Goal: Information Seeking & Learning: Check status

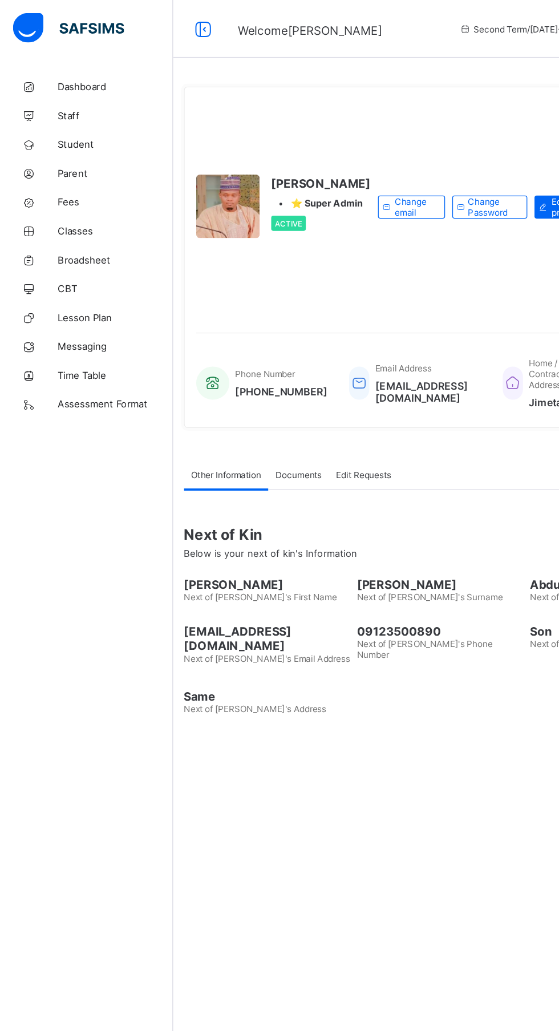
click at [78, 68] on span "Dashboard" at bounding box center [91, 68] width 91 height 9
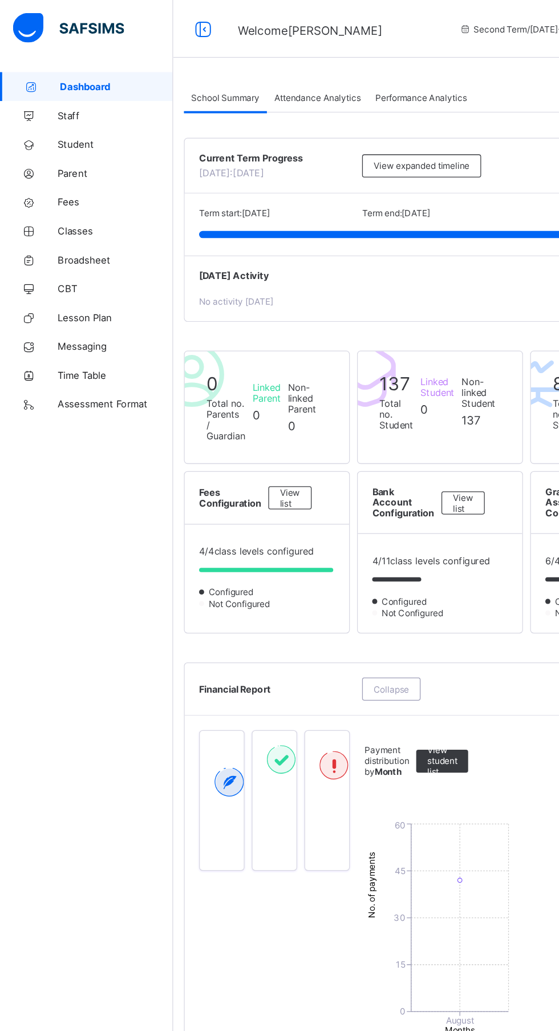
click at [73, 194] on link "Broadsheet" at bounding box center [68, 205] width 137 height 23
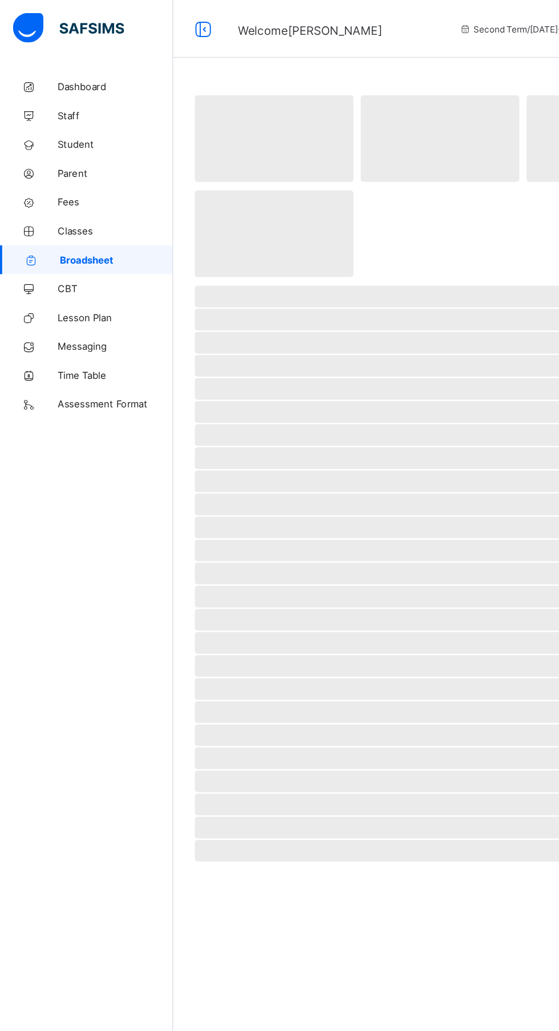
click at [65, 184] on span "Classes" at bounding box center [91, 182] width 91 height 9
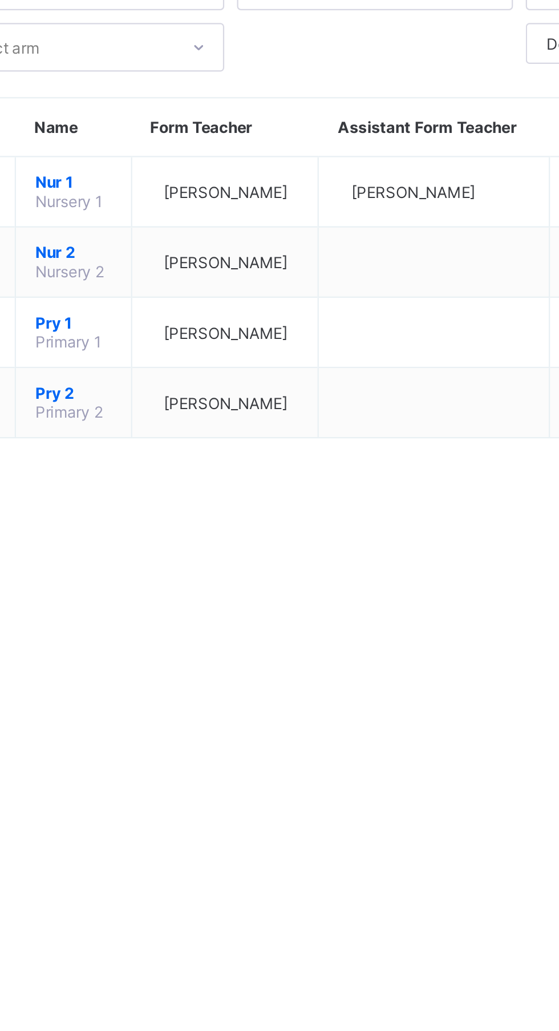
click at [289, 181] on span "Abubakar Abdulkadir Muhammad" at bounding box center [281, 177] width 55 height 9
click at [211, 177] on span "Nur 1" at bounding box center [213, 172] width 34 height 9
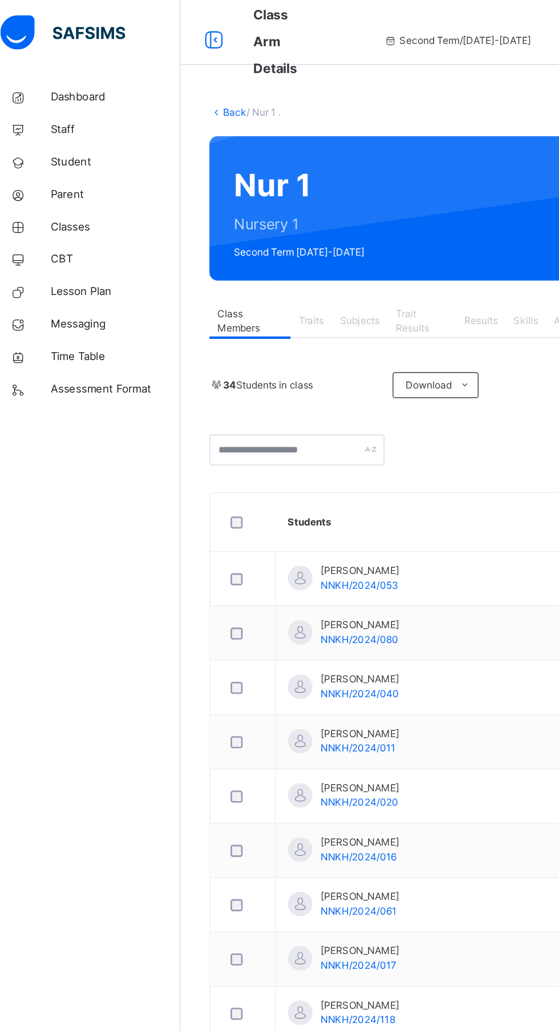
click at [76, 69] on span "Dashboard" at bounding box center [91, 68] width 91 height 11
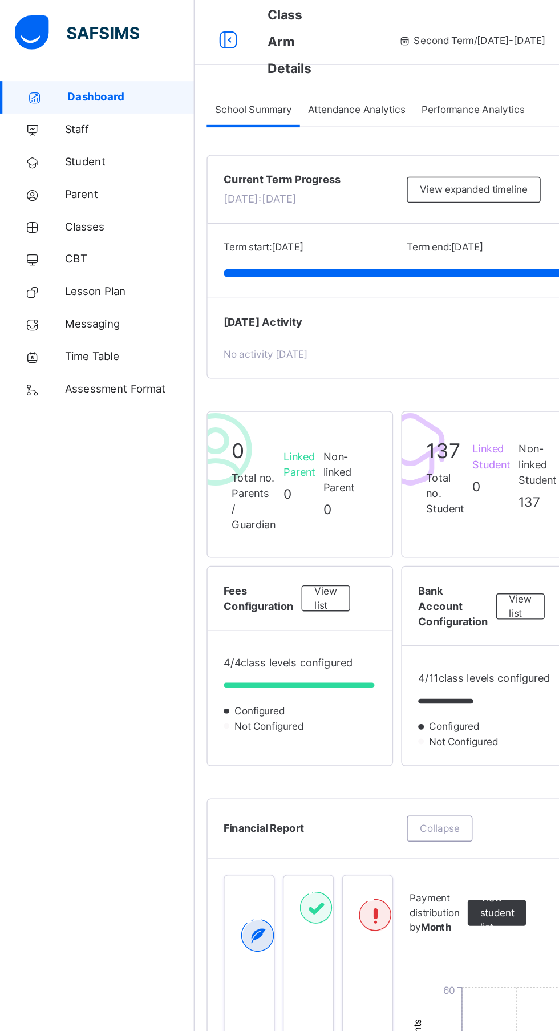
click at [79, 162] on span "Classes" at bounding box center [91, 159] width 91 height 11
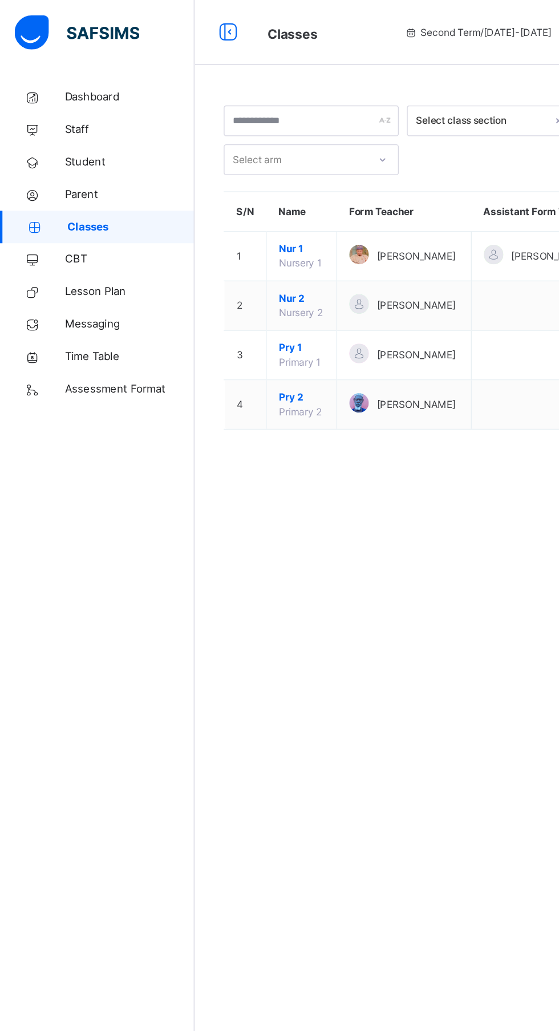
click at [213, 180] on span "Nur 1" at bounding box center [212, 175] width 32 height 10
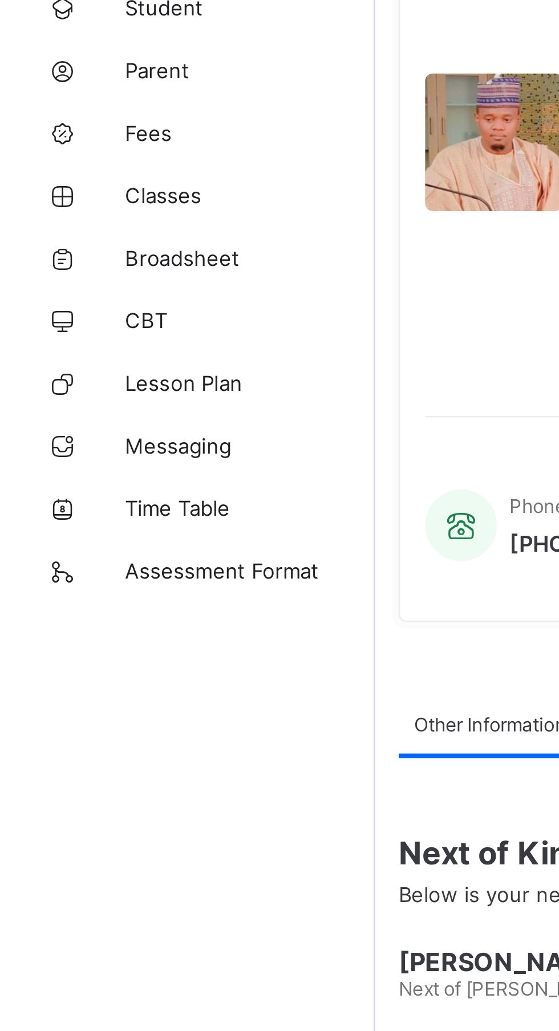
click at [68, 187] on link "Classes" at bounding box center [68, 182] width 137 height 23
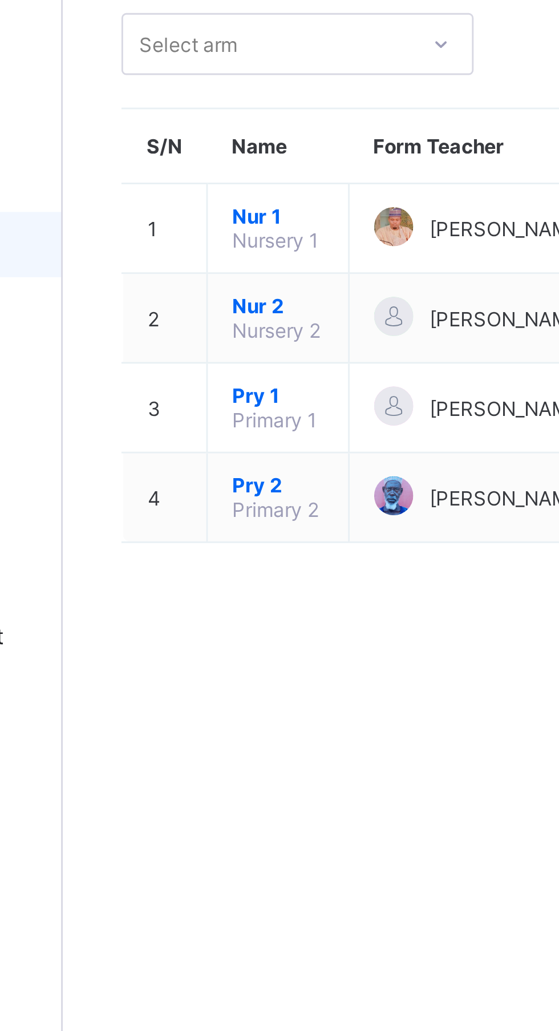
click at [216, 177] on span "Nur 1" at bounding box center [212, 172] width 32 height 9
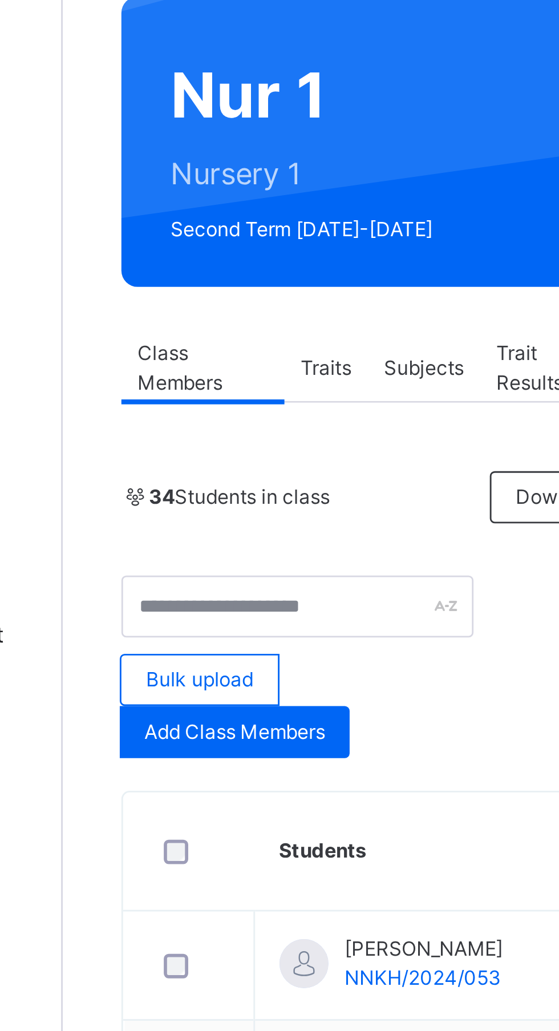
click at [271, 226] on span "Subjects" at bounding box center [263, 226] width 28 height 10
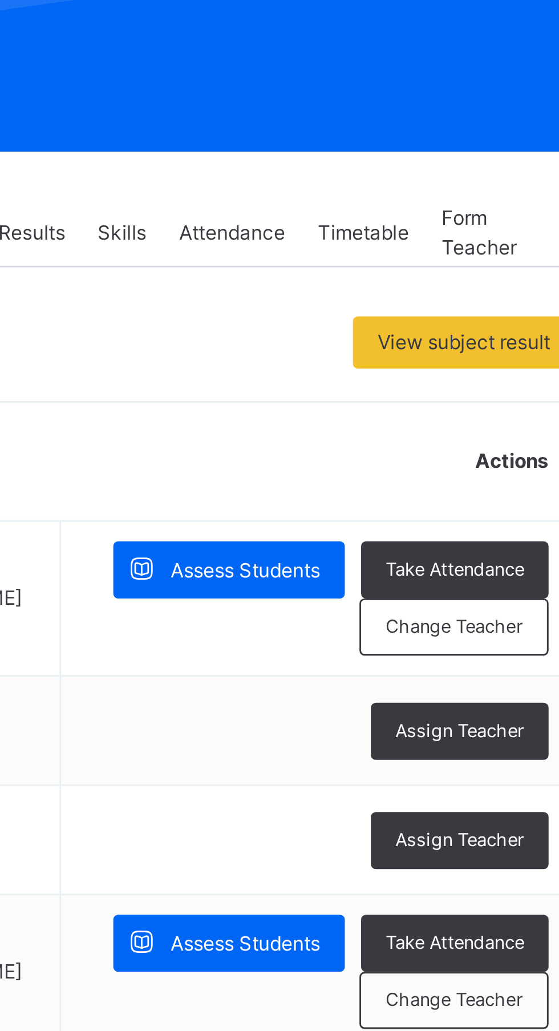
click at [495, 271] on div "View subject result" at bounding box center [500, 264] width 78 height 18
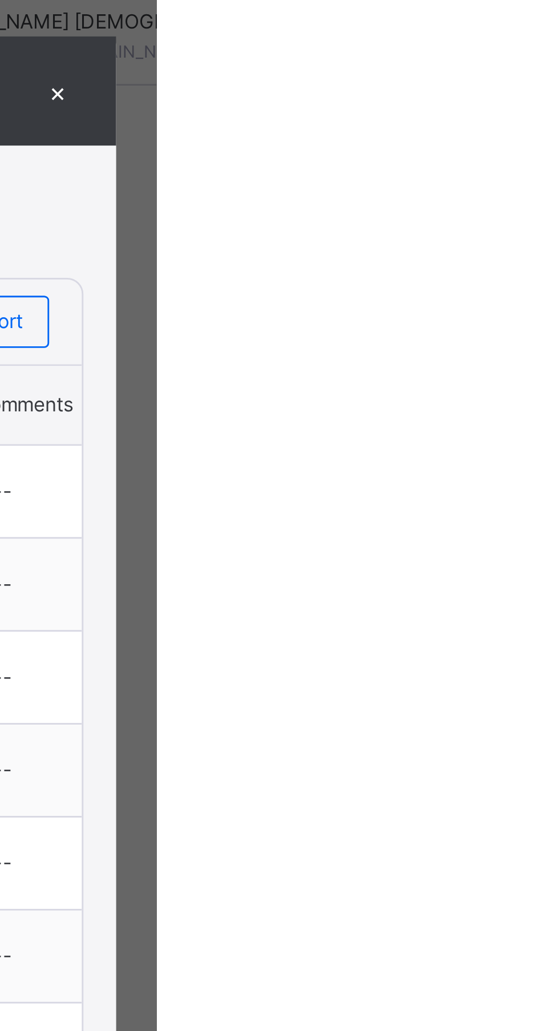
click at [533, 55] on div "×" at bounding box center [524, 47] width 17 height 15
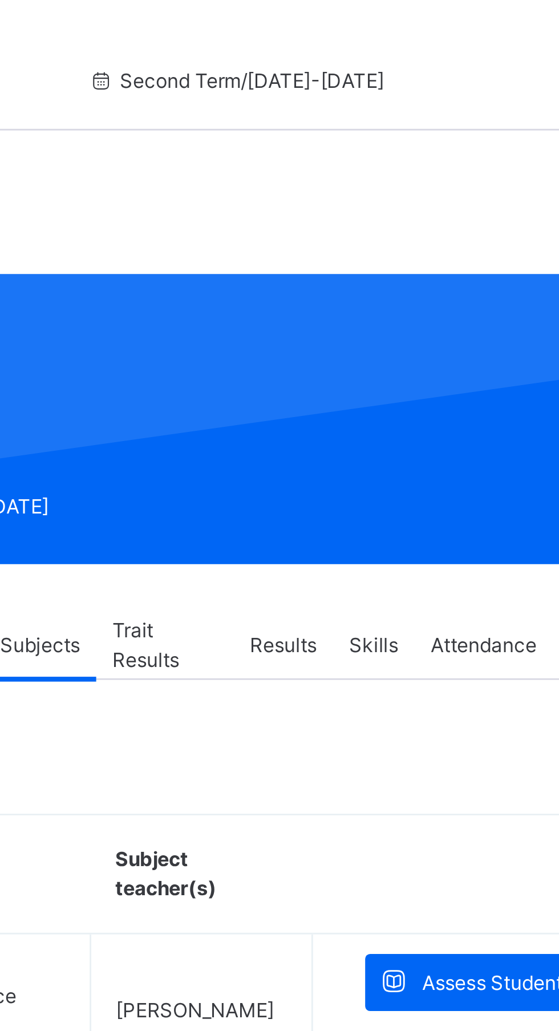
click at [356, 225] on span "Results" at bounding box center [348, 226] width 23 height 10
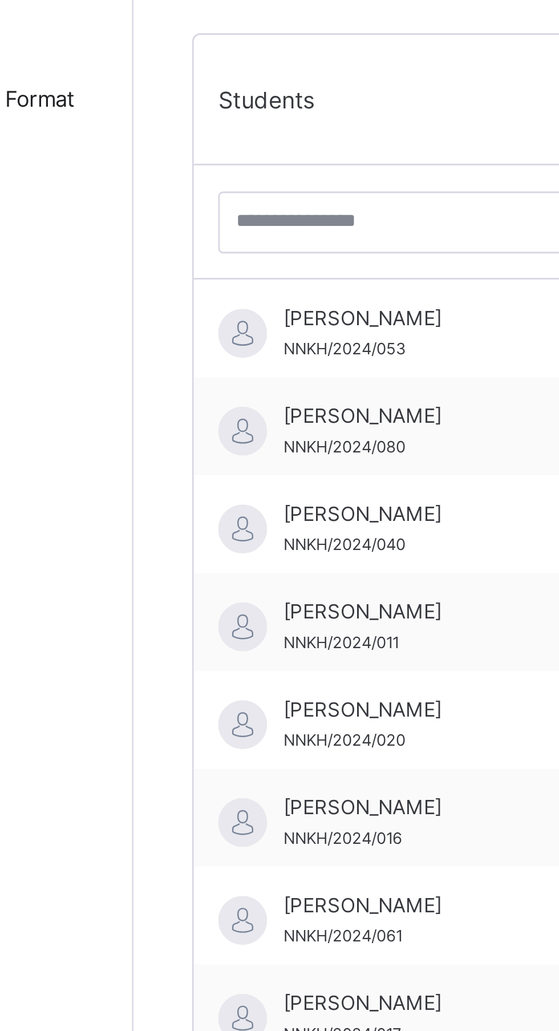
click at [215, 401] on span "[PERSON_NAME]" at bounding box center [240, 396] width 102 height 10
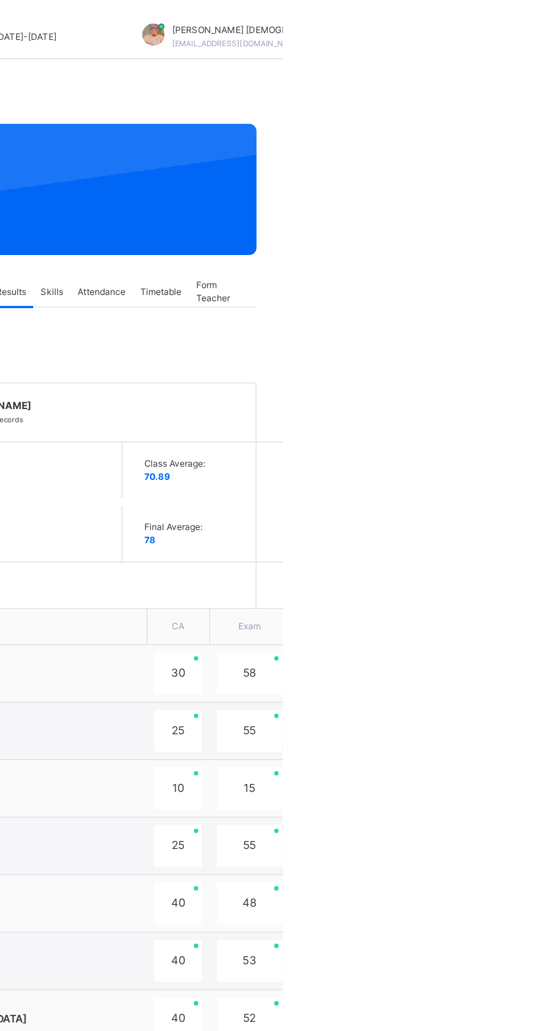
type textarea "**********"
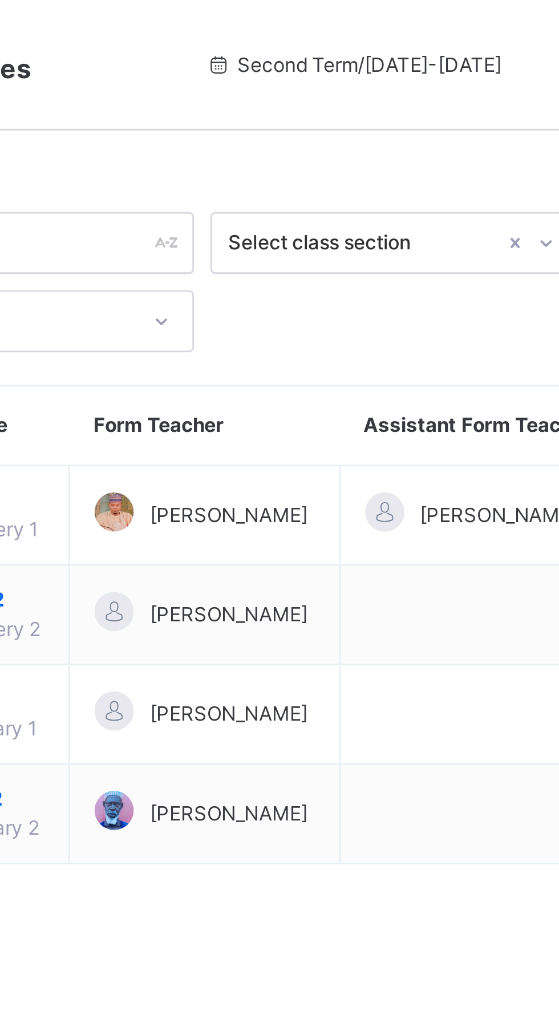
click at [313, 185] on span "Abubakar Abdulkadir Muhammad" at bounding box center [292, 180] width 55 height 10
click at [321, 185] on span "Abubakar Abdulkadir Muhammad" at bounding box center [292, 180] width 55 height 10
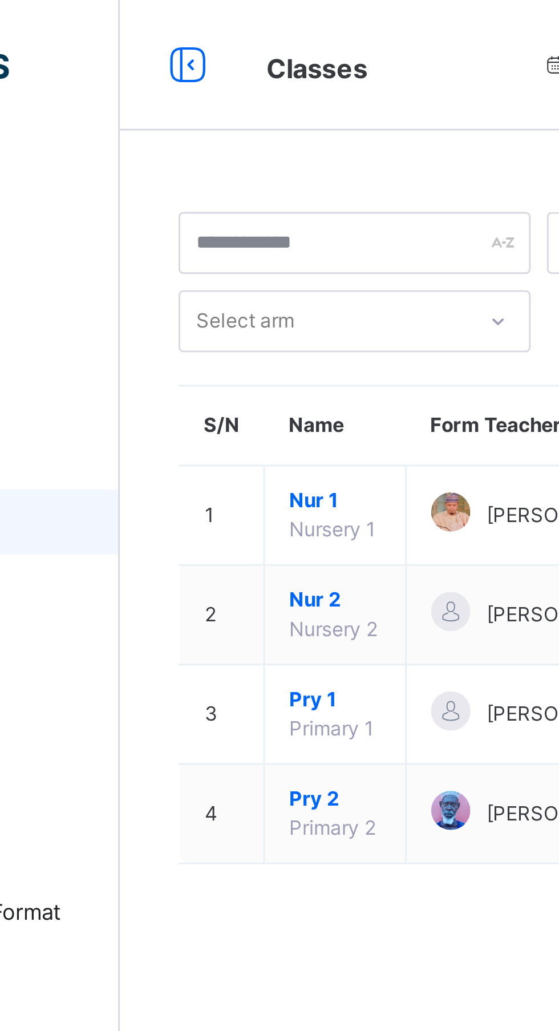
click at [208, 180] on span "Nur 1" at bounding box center [212, 175] width 32 height 10
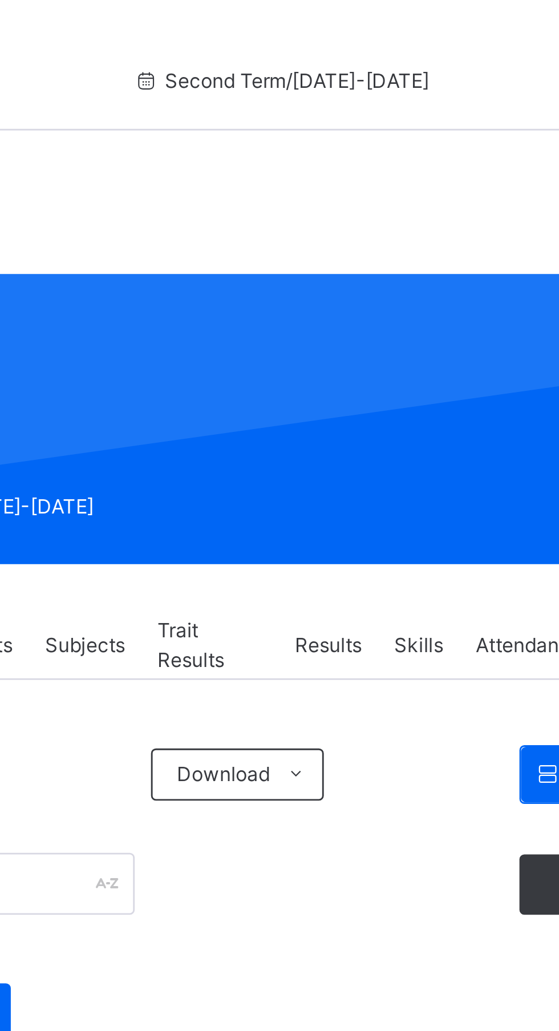
click at [312, 226] on span "Trait Results" at bounding box center [307, 226] width 37 height 21
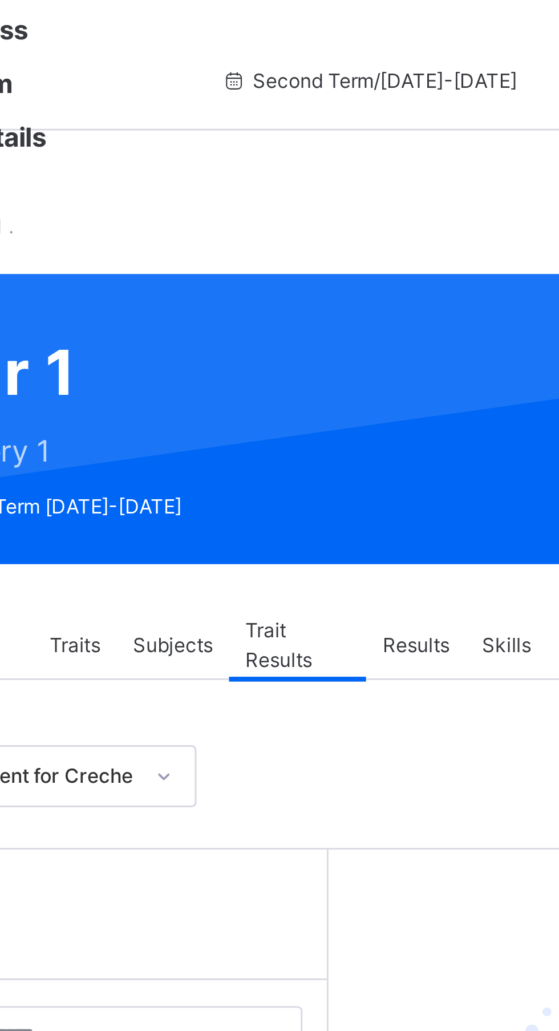
click at [233, 403] on div "ABDULKARIM LIMAN USMAN NNKH/2024/053" at bounding box center [240, 401] width 102 height 21
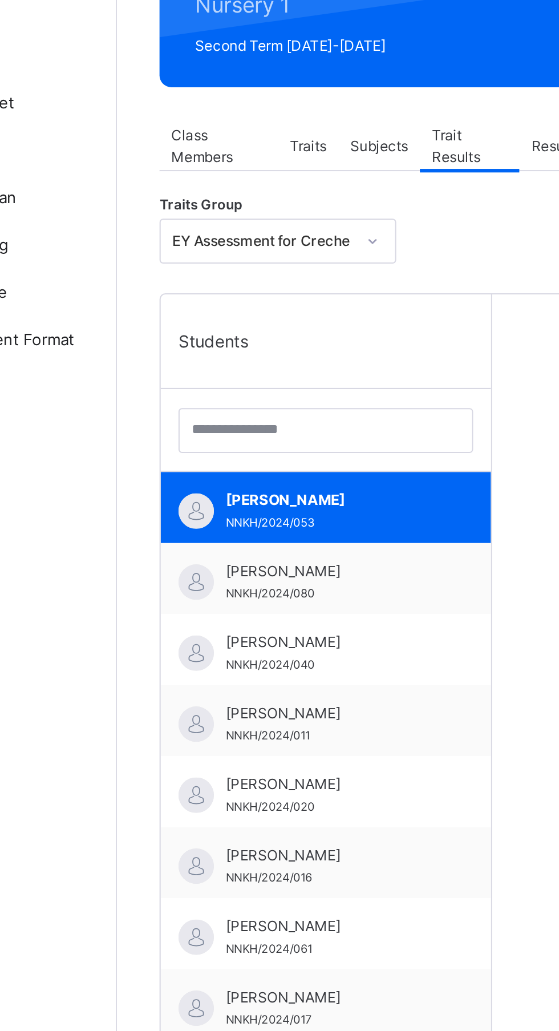
click at [254, 406] on div "ABDULKARIM LIMAN USMAN NNKH/2024/053" at bounding box center [240, 401] width 102 height 21
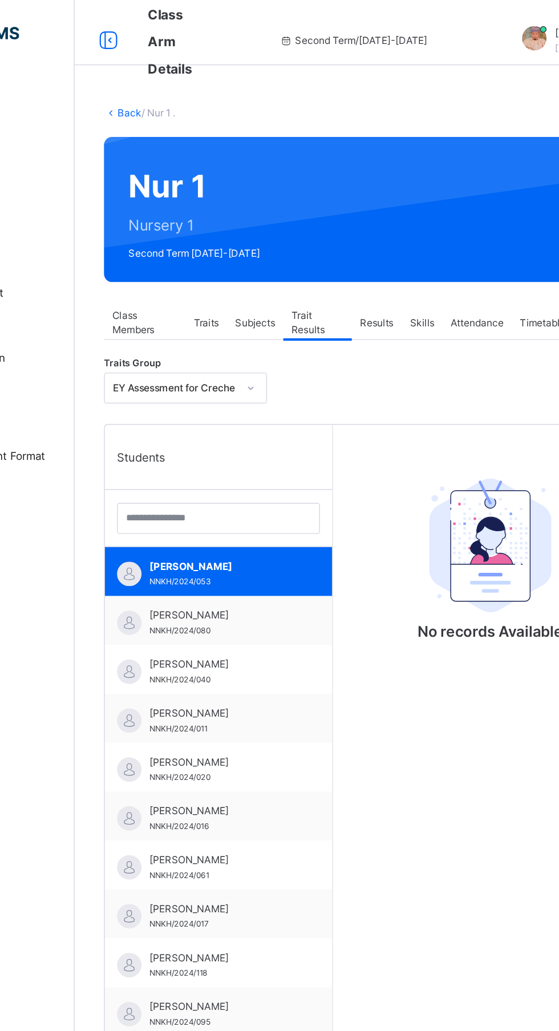
click at [246, 430] on span "[PERSON_NAME]" at bounding box center [240, 431] width 102 height 10
